Goal: Entertainment & Leisure: Consume media (video, audio)

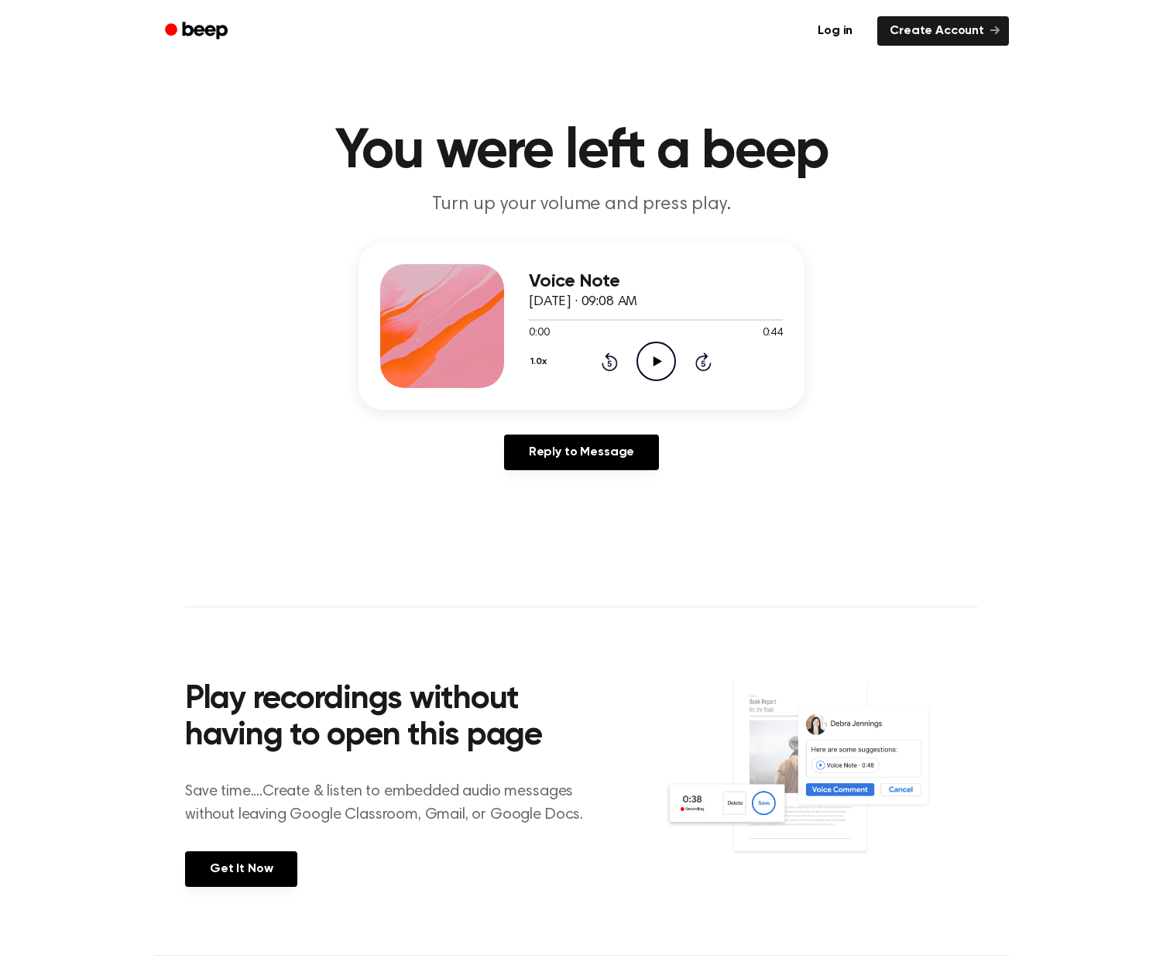
click at [662, 361] on icon "Play Audio" at bounding box center [655, 360] width 39 height 39
click at [652, 365] on icon "Play Audio" at bounding box center [655, 360] width 39 height 39
click at [662, 367] on icon "Play Audio" at bounding box center [655, 360] width 39 height 39
click at [652, 365] on icon "Play Audio" at bounding box center [655, 360] width 39 height 39
click at [662, 358] on icon "Play Audio" at bounding box center [655, 360] width 39 height 39
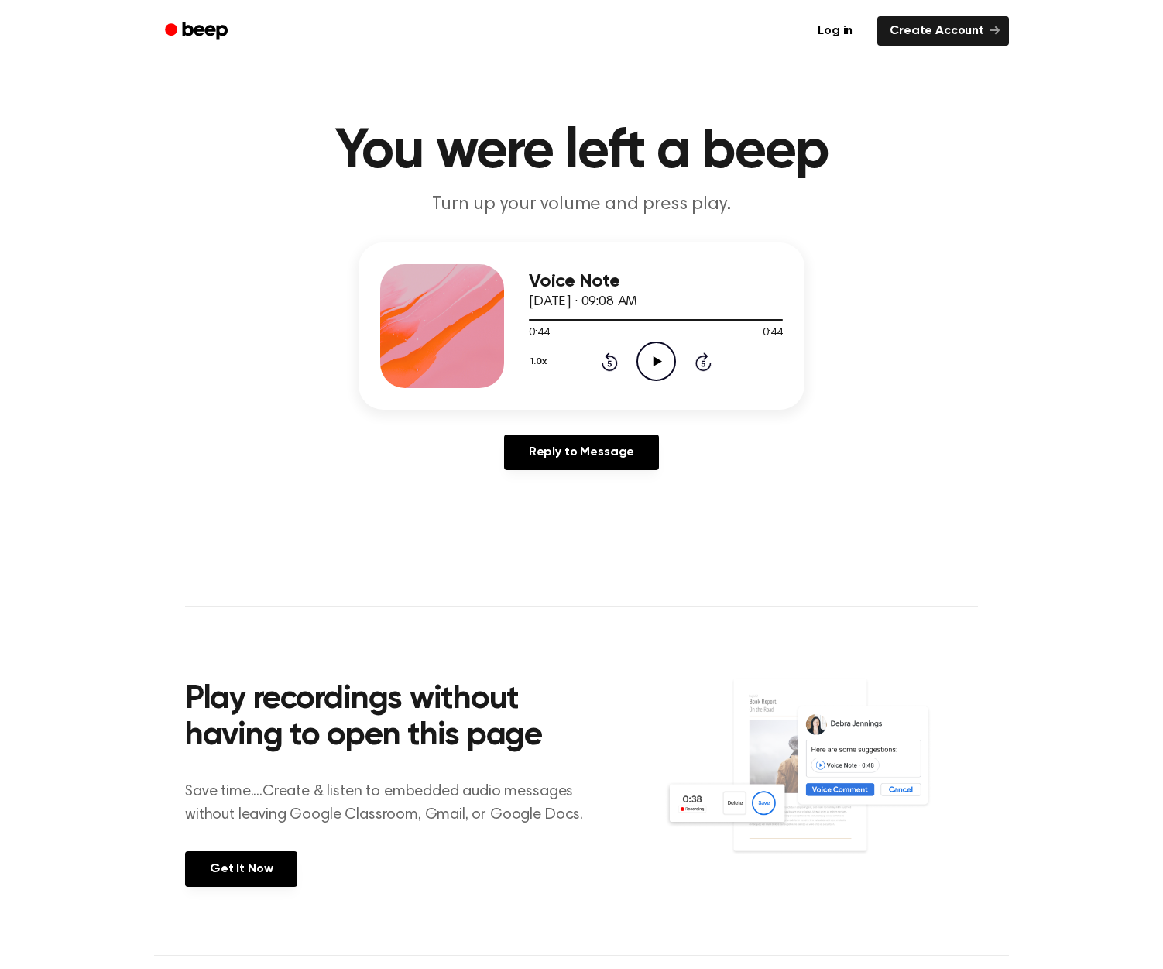
click at [650, 361] on icon "Play Audio" at bounding box center [655, 360] width 39 height 39
click at [645, 365] on icon "Play Audio" at bounding box center [655, 360] width 39 height 39
click at [645, 365] on icon "Pause Audio" at bounding box center [655, 360] width 39 height 39
click at [610, 364] on icon at bounding box center [609, 363] width 4 height 6
click at [649, 365] on icon "Play Audio" at bounding box center [655, 360] width 39 height 39
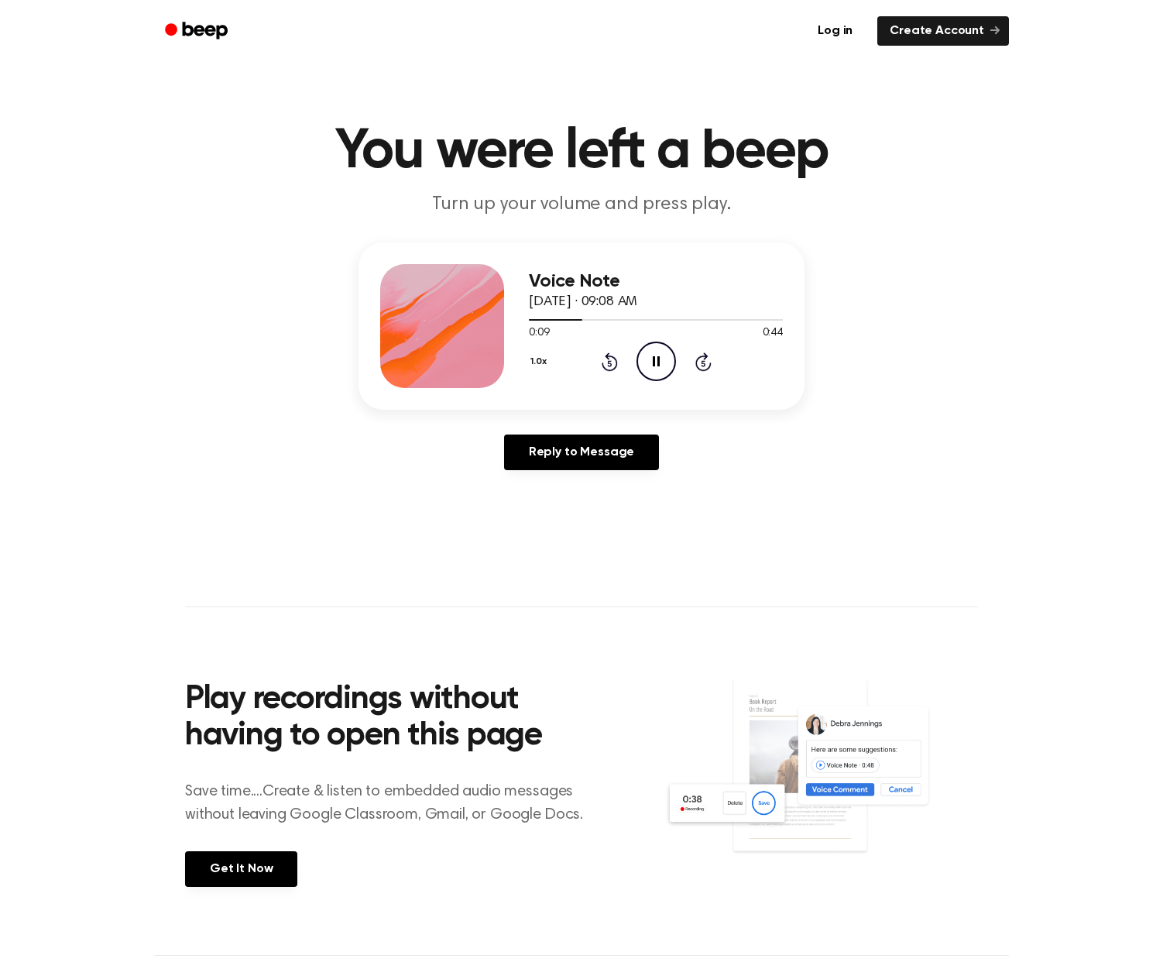
click at [660, 368] on icon "Pause Audio" at bounding box center [655, 360] width 39 height 39
click at [657, 349] on icon "Play Audio" at bounding box center [655, 360] width 39 height 39
click at [650, 365] on icon "Play Audio" at bounding box center [655, 360] width 39 height 39
click at [656, 355] on icon "Play Audio" at bounding box center [655, 360] width 39 height 39
click at [605, 357] on icon "Rewind 5 seconds" at bounding box center [609, 362] width 17 height 20
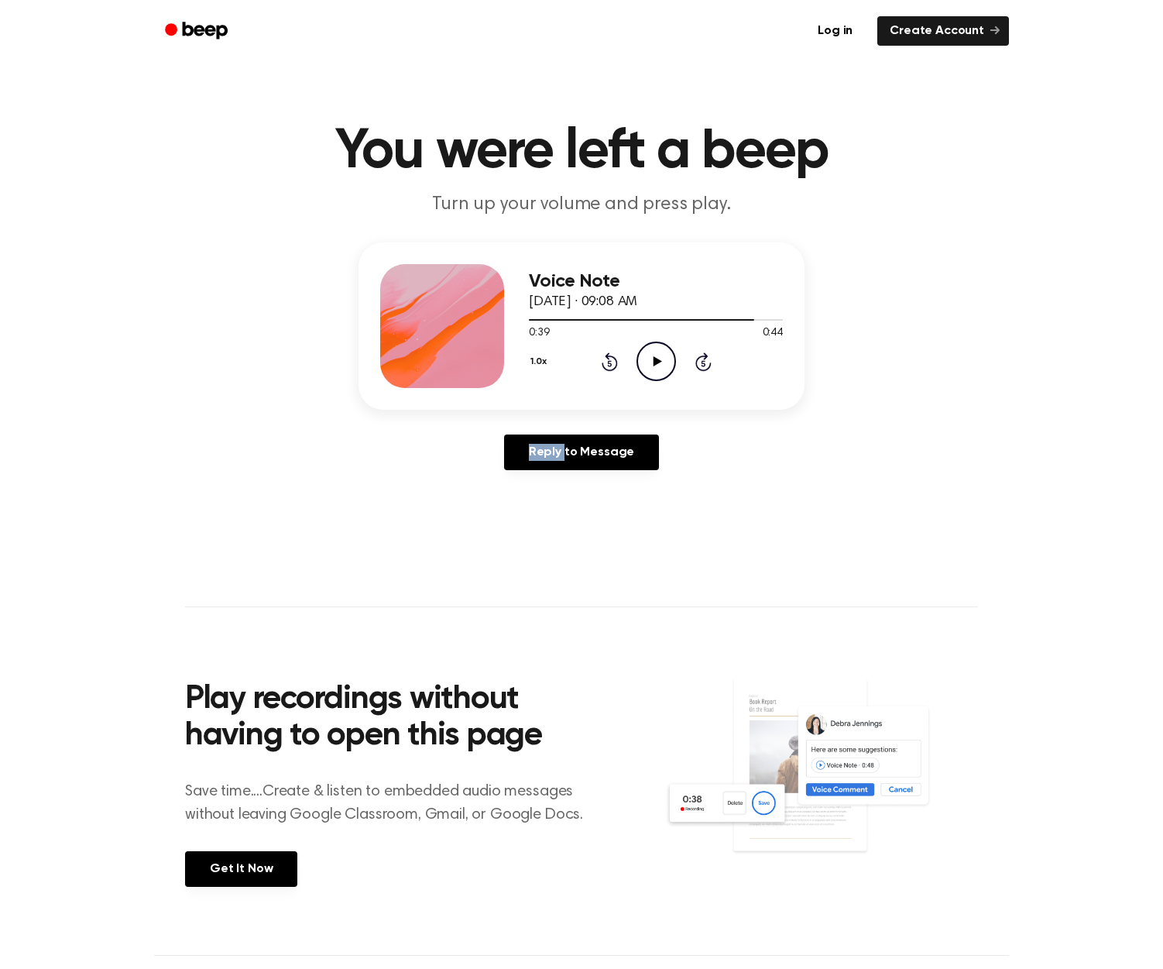
click at [605, 357] on icon "Rewind 5 seconds" at bounding box center [609, 362] width 17 height 20
click at [660, 352] on icon "Play Audio" at bounding box center [655, 360] width 39 height 39
click at [617, 358] on icon "Rewind 5 seconds" at bounding box center [609, 362] width 17 height 20
click at [615, 358] on icon at bounding box center [610, 361] width 16 height 19
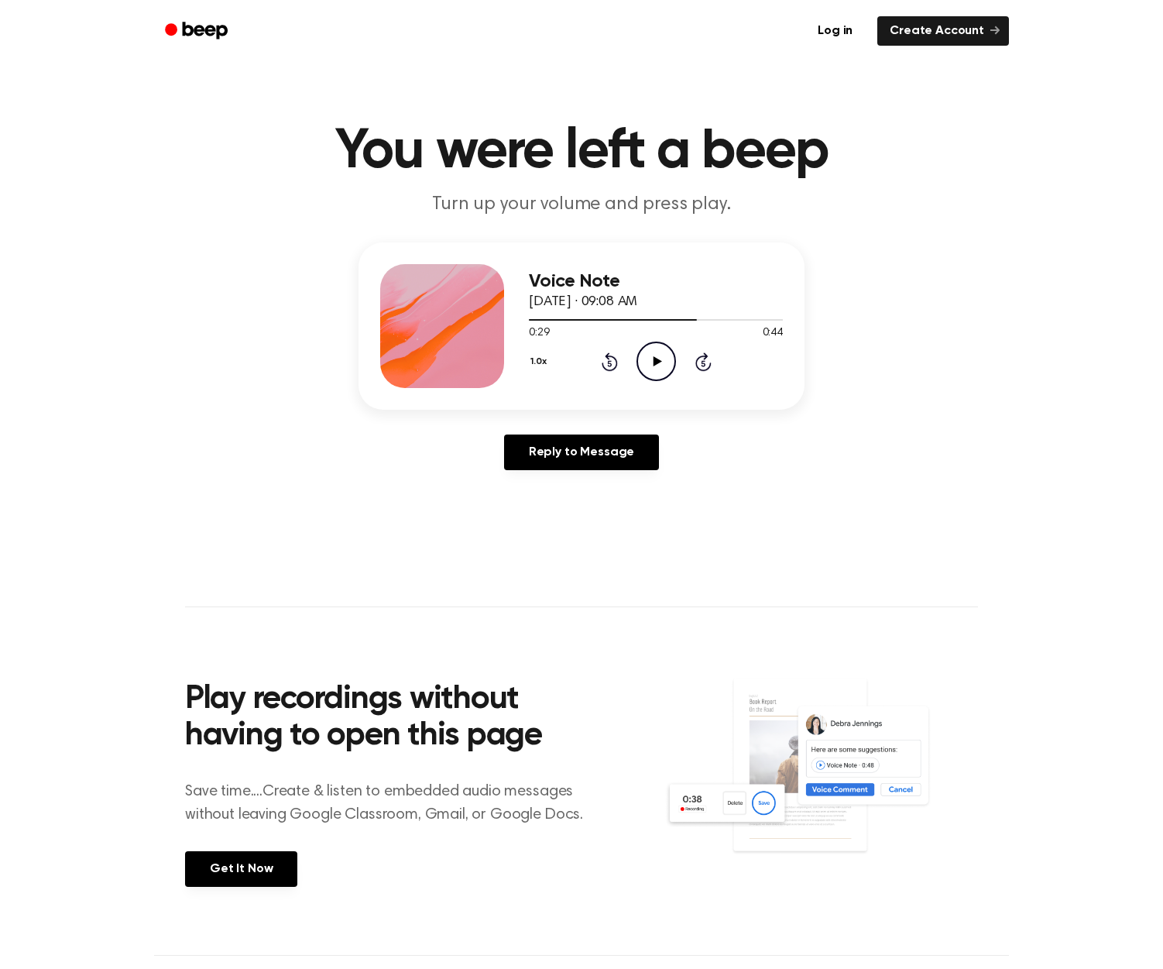
click at [680, 362] on div "1.0x Rewind 5 seconds Play Audio Skip 5 seconds" at bounding box center [656, 360] width 254 height 39
click at [654, 365] on icon "Play Audio" at bounding box center [655, 360] width 39 height 39
click at [657, 368] on icon "Play Audio" at bounding box center [655, 360] width 39 height 39
click at [612, 366] on icon "Rewind 5 seconds" at bounding box center [609, 362] width 17 height 20
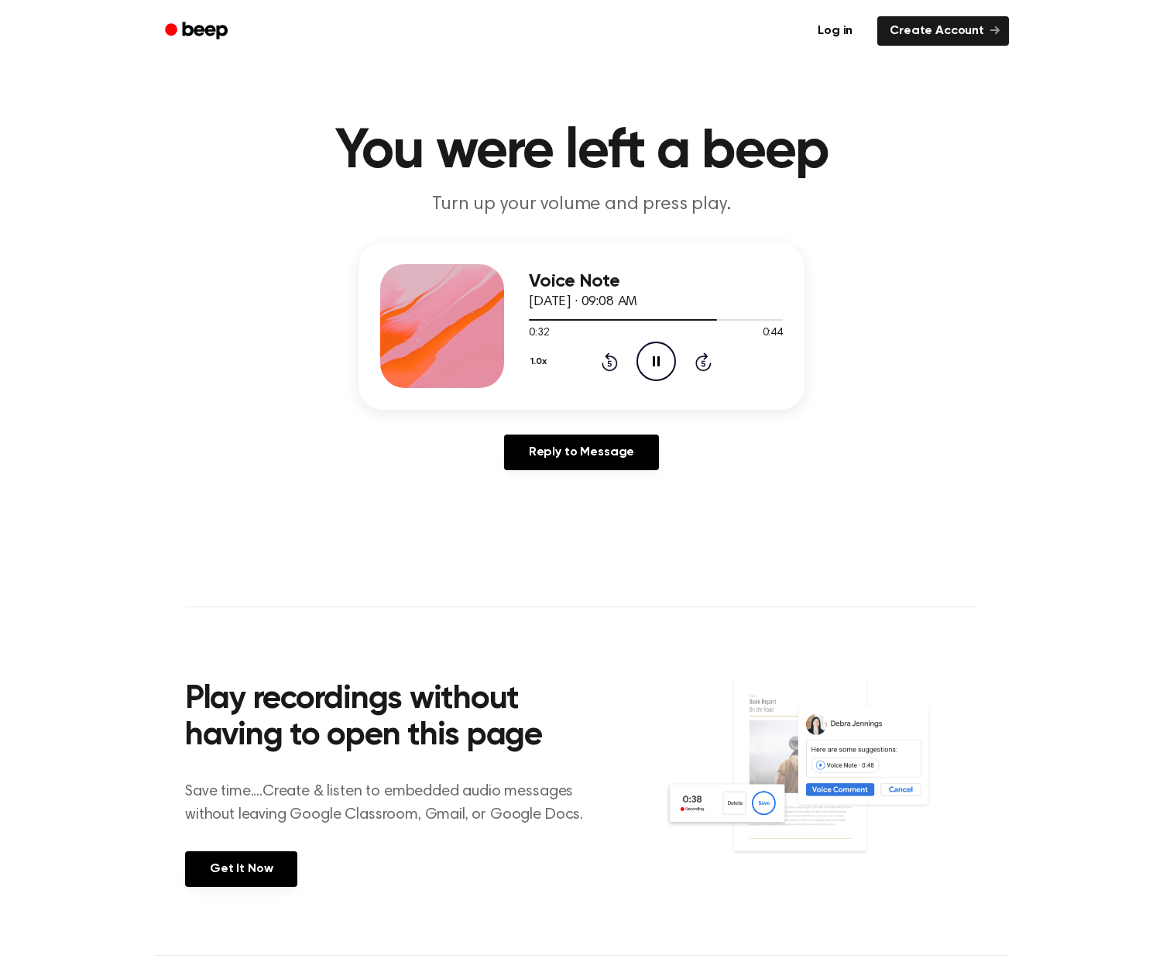
click at [610, 362] on icon "Rewind 5 seconds" at bounding box center [609, 362] width 17 height 20
click at [657, 350] on icon "Play Audio" at bounding box center [655, 360] width 39 height 39
click at [646, 354] on icon "Play Audio" at bounding box center [655, 360] width 39 height 39
